Goal: Find contact information: Find contact information

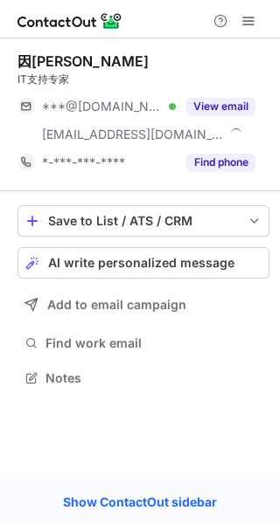
scroll to position [365, 280]
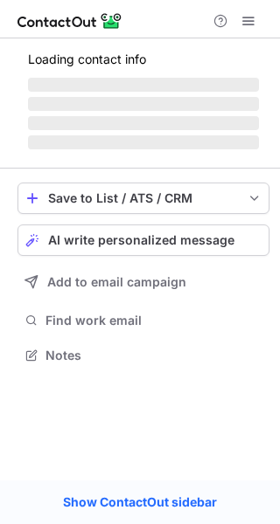
scroll to position [365, 280]
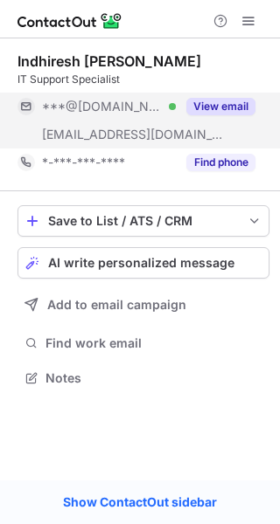
click at [230, 105] on button "View email" at bounding box center [220, 106] width 69 height 17
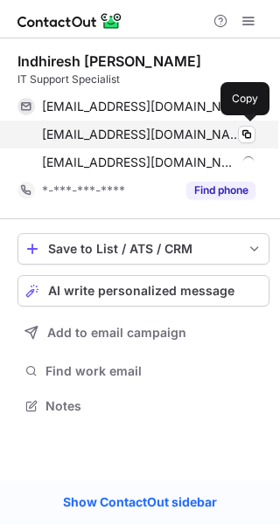
click at [166, 139] on span "[EMAIL_ADDRESS][DOMAIN_NAME]" at bounding box center [142, 135] width 200 height 16
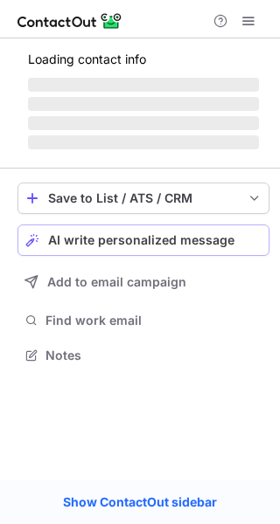
scroll to position [365, 280]
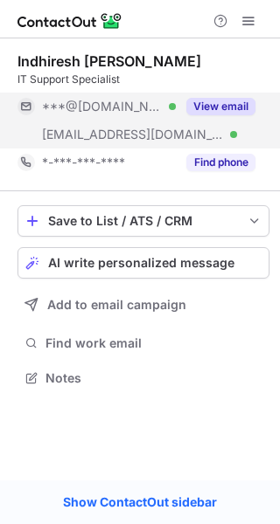
click at [211, 107] on button "View email" at bounding box center [220, 106] width 69 height 17
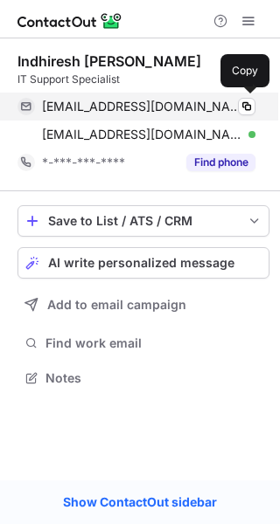
click at [191, 102] on span "indhireshvikramnalini@gmail.com" at bounding box center [142, 107] width 200 height 16
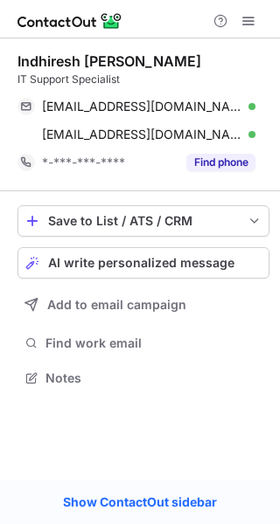
scroll to position [365, 280]
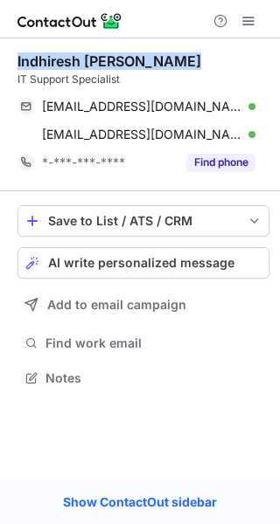
drag, startPoint x: 177, startPoint y: 53, endPoint x: 16, endPoint y: 67, distance: 162.3
click at [16, 67] on div "Indhiresh [PERSON_NAME] IT Support Specialist [EMAIL_ADDRESS][DOMAIN_NAME] Veri…" at bounding box center [140, 221] width 280 height 366
copy div "Indhiresh [PERSON_NAME]"
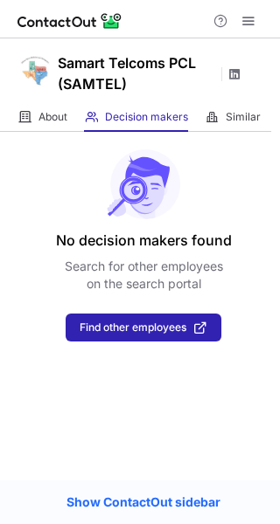
click at [232, 77] on span at bounding box center [234, 74] width 14 height 14
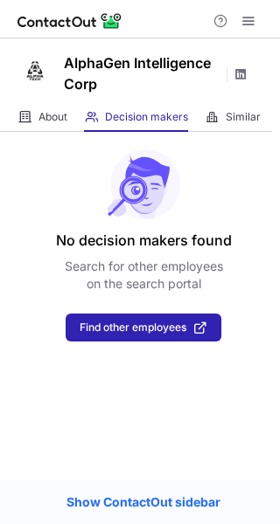
click at [233, 73] on span at bounding box center [240, 74] width 14 height 14
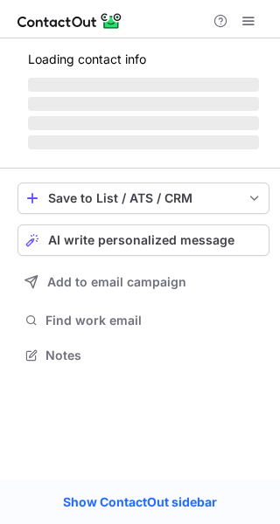
scroll to position [353, 280]
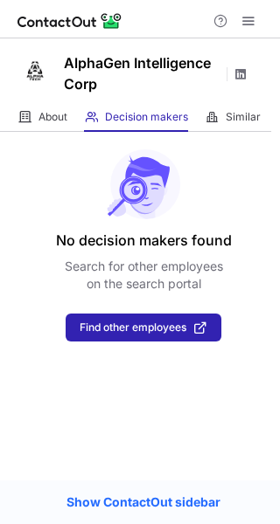
click at [241, 71] on span at bounding box center [240, 74] width 14 height 14
